Goal: Download file/media

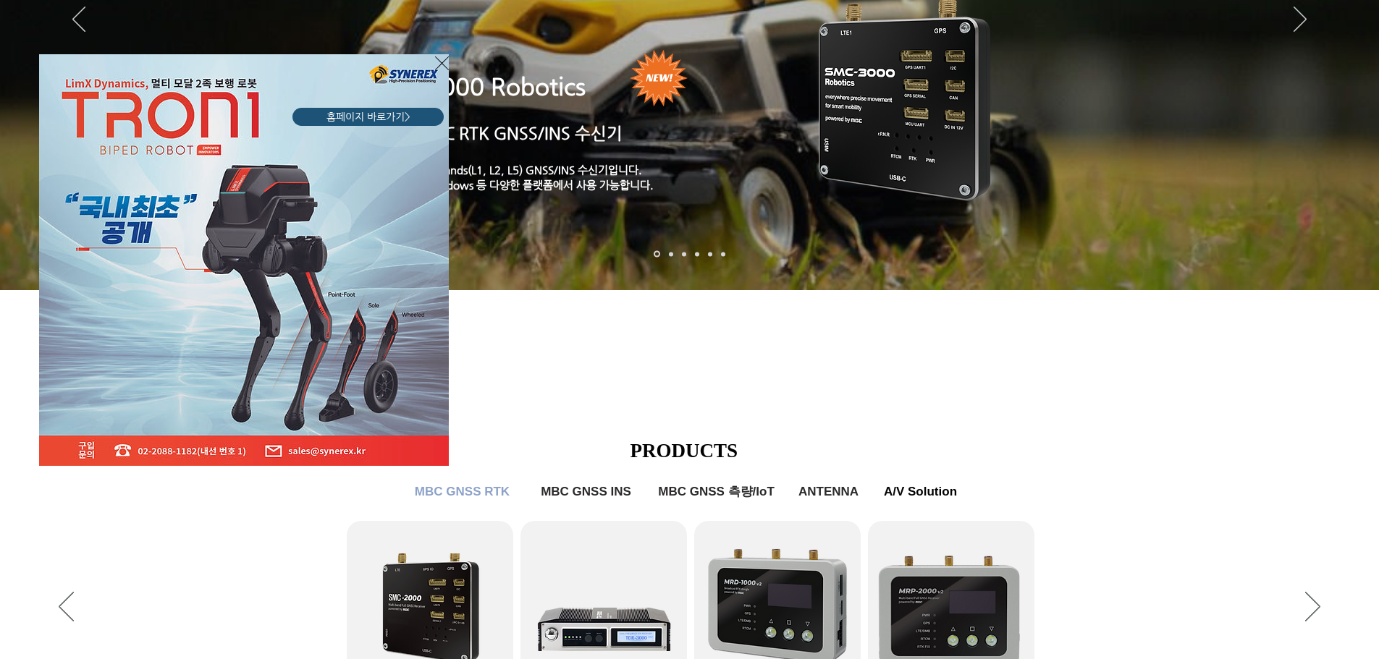
click at [441, 62] on icon "사이트로 돌아가기" at bounding box center [442, 63] width 14 height 18
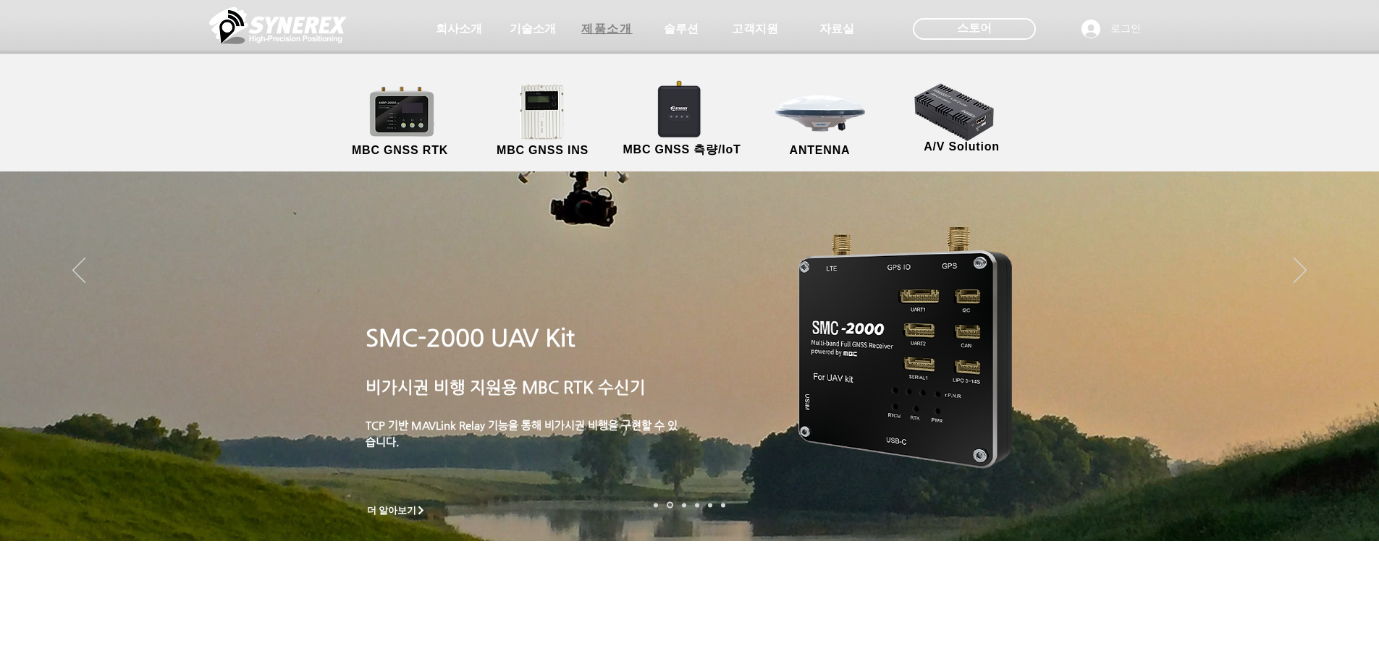
click at [599, 28] on span "제품소개" at bounding box center [606, 29] width 51 height 15
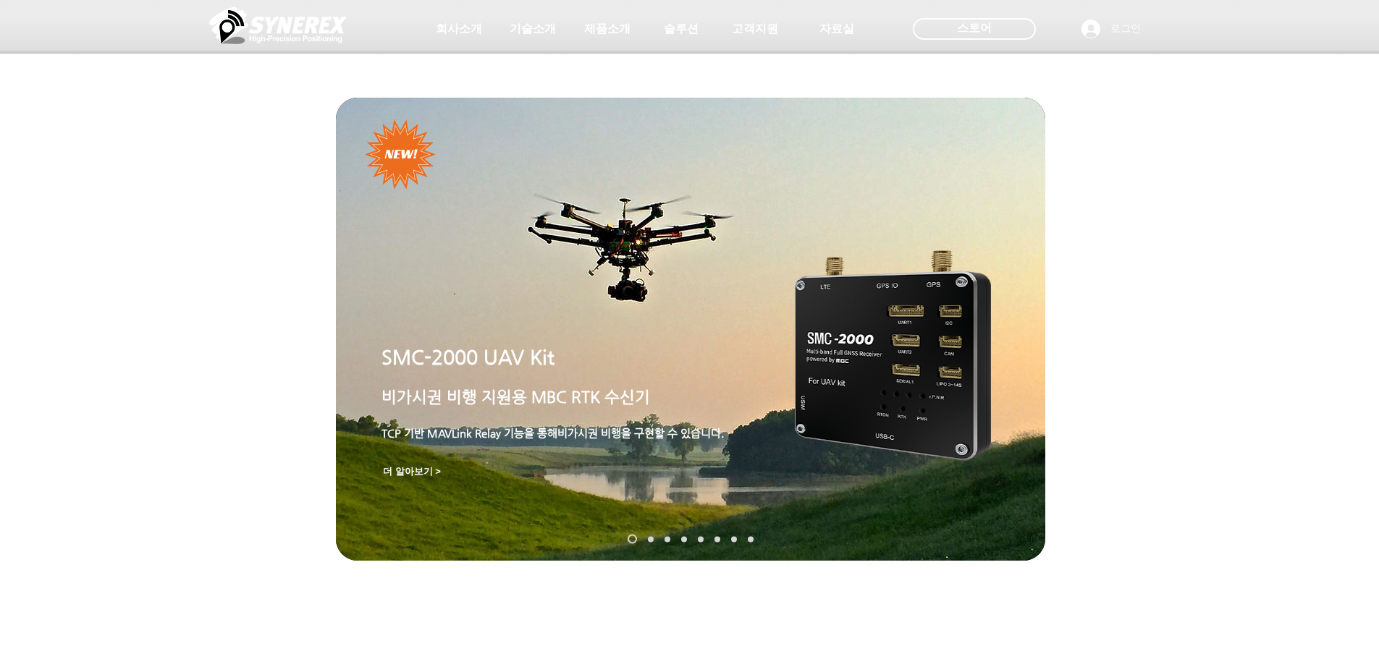
click at [874, 352] on img "슬라이드쇼" at bounding box center [893, 355] width 196 height 211
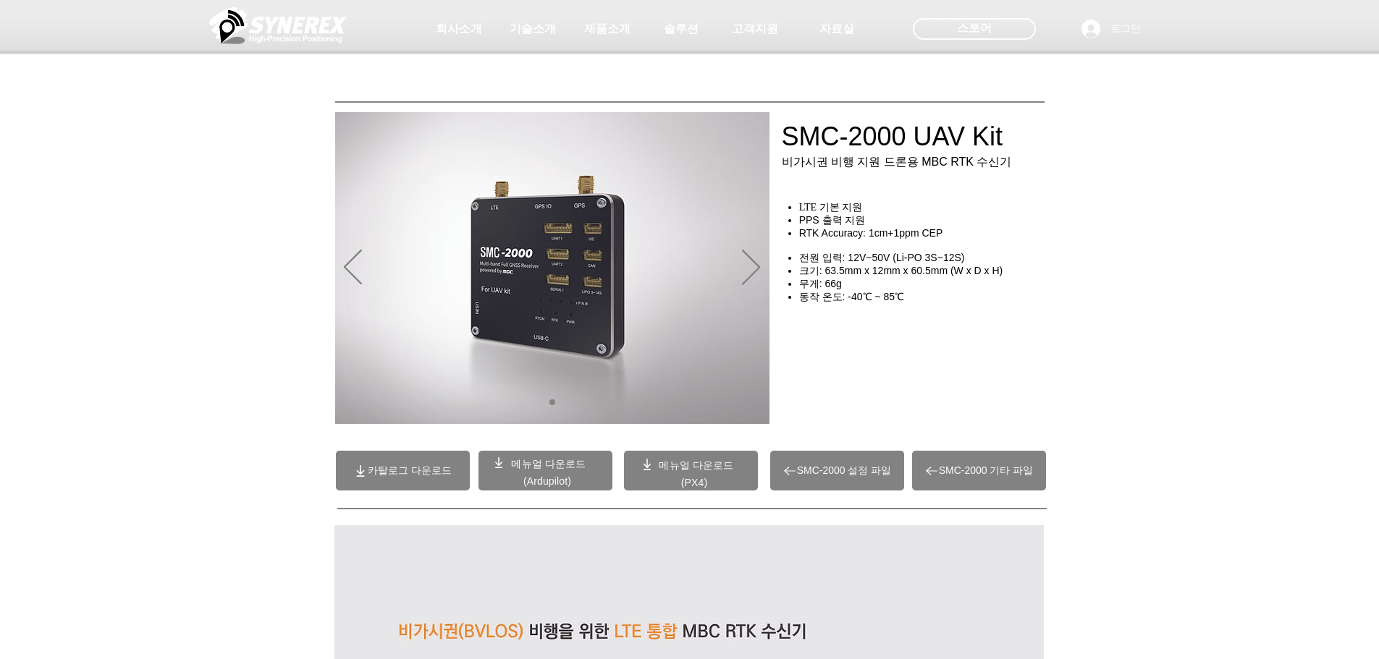
click at [761, 262] on img "슬라이드쇼" at bounding box center [552, 268] width 434 height 312
click at [756, 266] on icon "다음" at bounding box center [751, 267] width 18 height 35
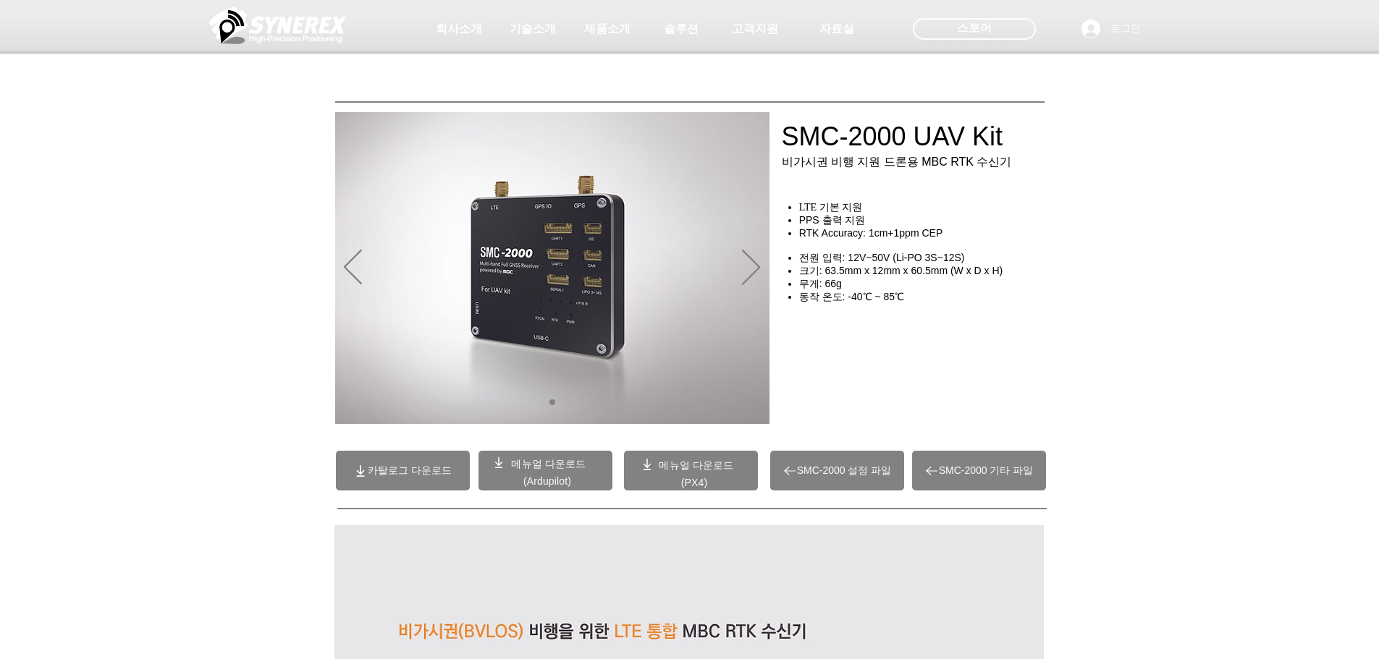
click at [406, 468] on span "카탈로그 다운로드" at bounding box center [410, 471] width 84 height 13
